Goal: Navigation & Orientation: Go to known website

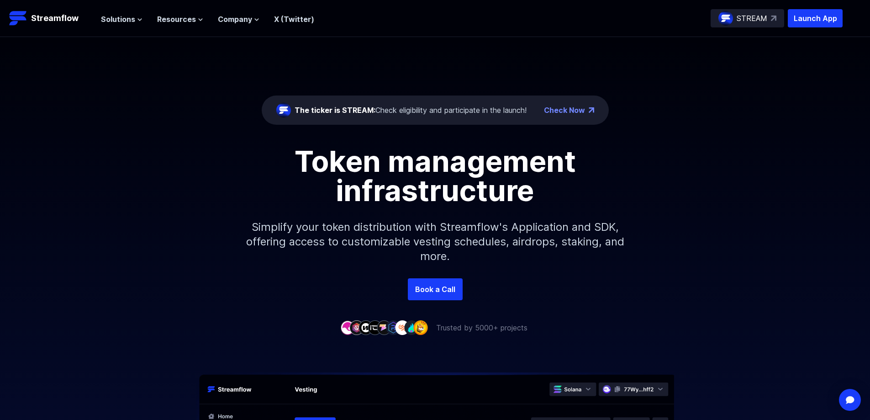
click at [761, 23] on p "STREAM" at bounding box center [752, 18] width 31 height 11
drag, startPoint x: 311, startPoint y: 126, endPoint x: 312, endPoint y: 119, distance: 7.0
click at [137, 21] on icon at bounding box center [139, 19] width 5 height 5
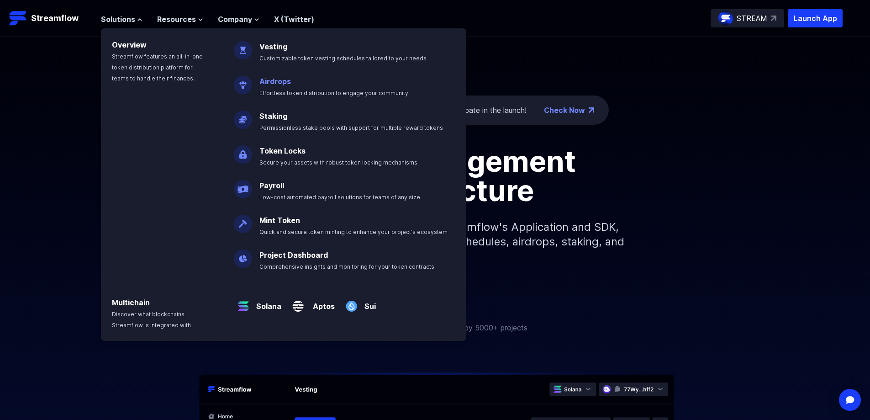
click at [284, 79] on link "Airdrops" at bounding box center [275, 81] width 32 height 9
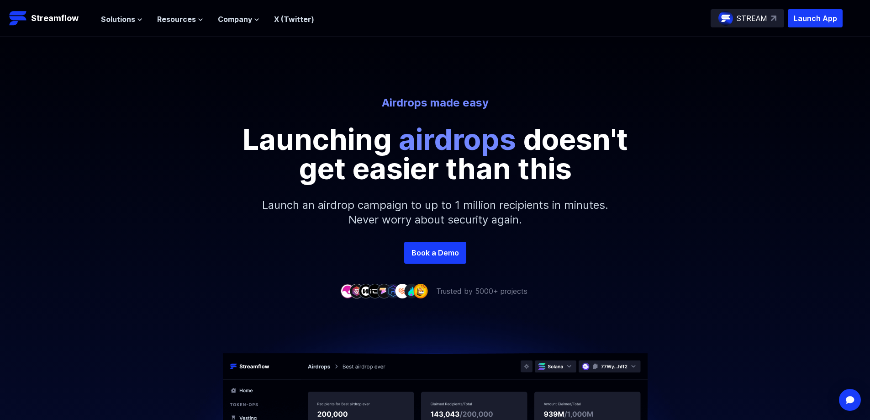
click at [751, 19] on p "STREAM" at bounding box center [752, 18] width 31 height 11
click at [807, 20] on p "Launch App" at bounding box center [815, 18] width 55 height 18
